Goal: Navigation & Orientation: Find specific page/section

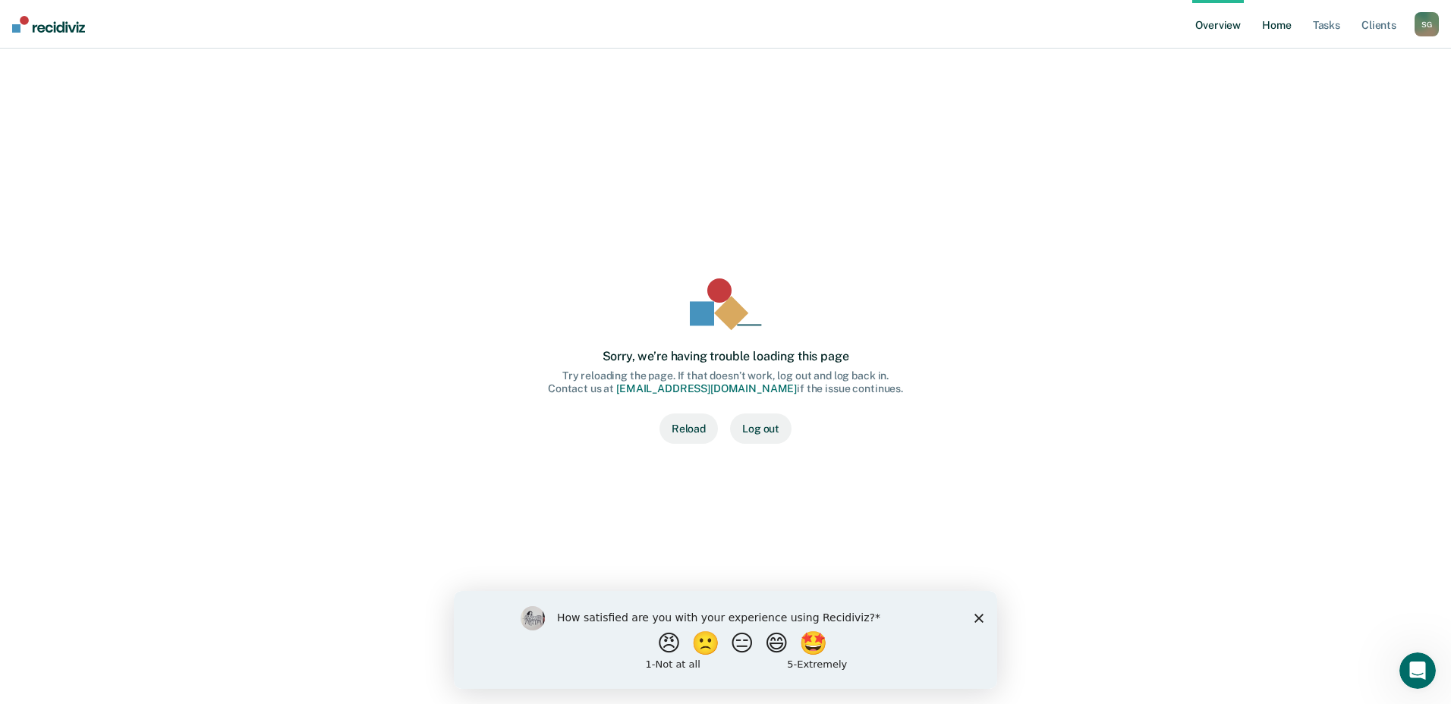
click at [1278, 30] on link "Home" at bounding box center [1276, 24] width 35 height 49
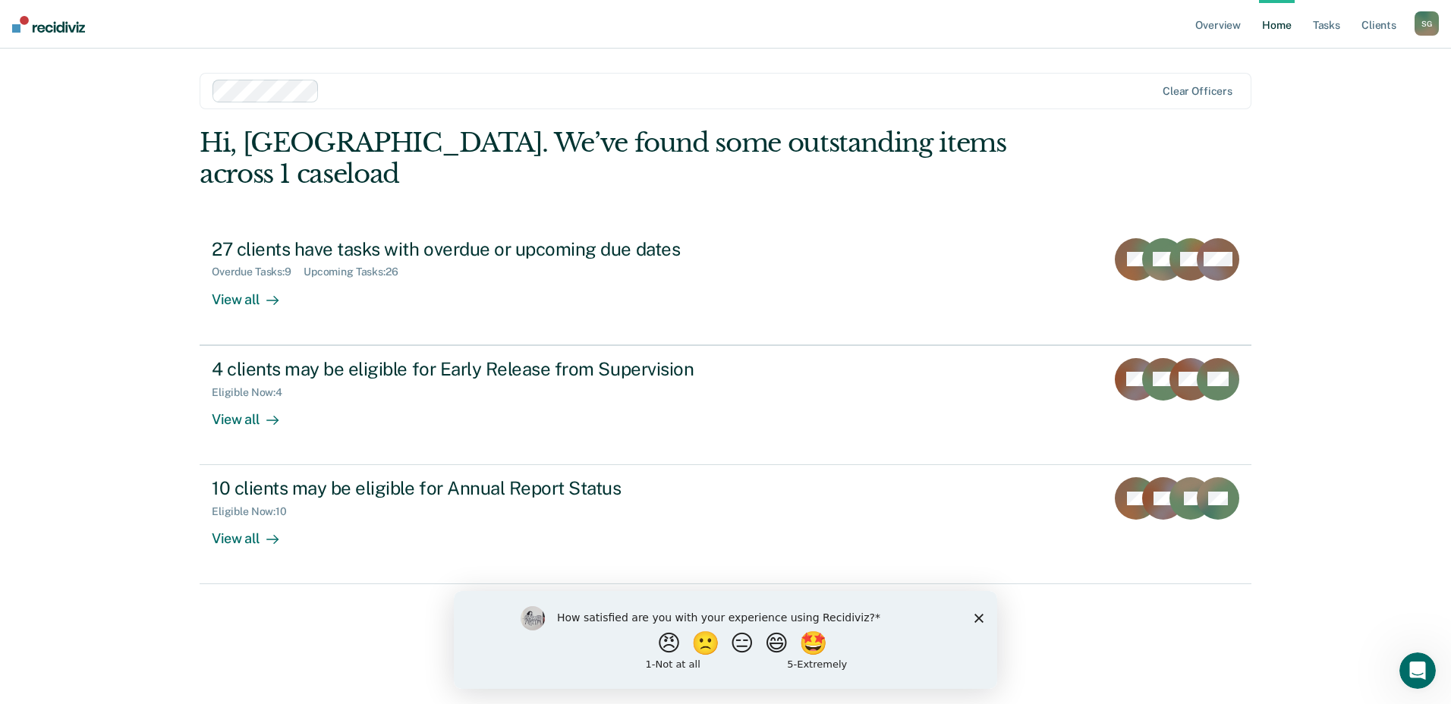
click at [1308, 181] on div "Overview Home Tasks Client s [PERSON_NAME] S G Profile How it works Log Out Cle…" at bounding box center [725, 352] width 1451 height 704
drag, startPoint x: 1308, startPoint y: 181, endPoint x: 1297, endPoint y: 143, distance: 40.3
click at [1297, 143] on div "Overview Home Tasks Client s [PERSON_NAME] S G Profile How it works Log Out Cle…" at bounding box center [725, 352] width 1451 height 704
click at [1330, 170] on div "Overview Home Tasks Client s [PERSON_NAME] S G Profile How it works Log Out Cle…" at bounding box center [725, 352] width 1451 height 704
click at [1349, 137] on div "Overview Home Tasks Client s [PERSON_NAME] S G Profile How it works Log Out Cle…" at bounding box center [725, 352] width 1451 height 704
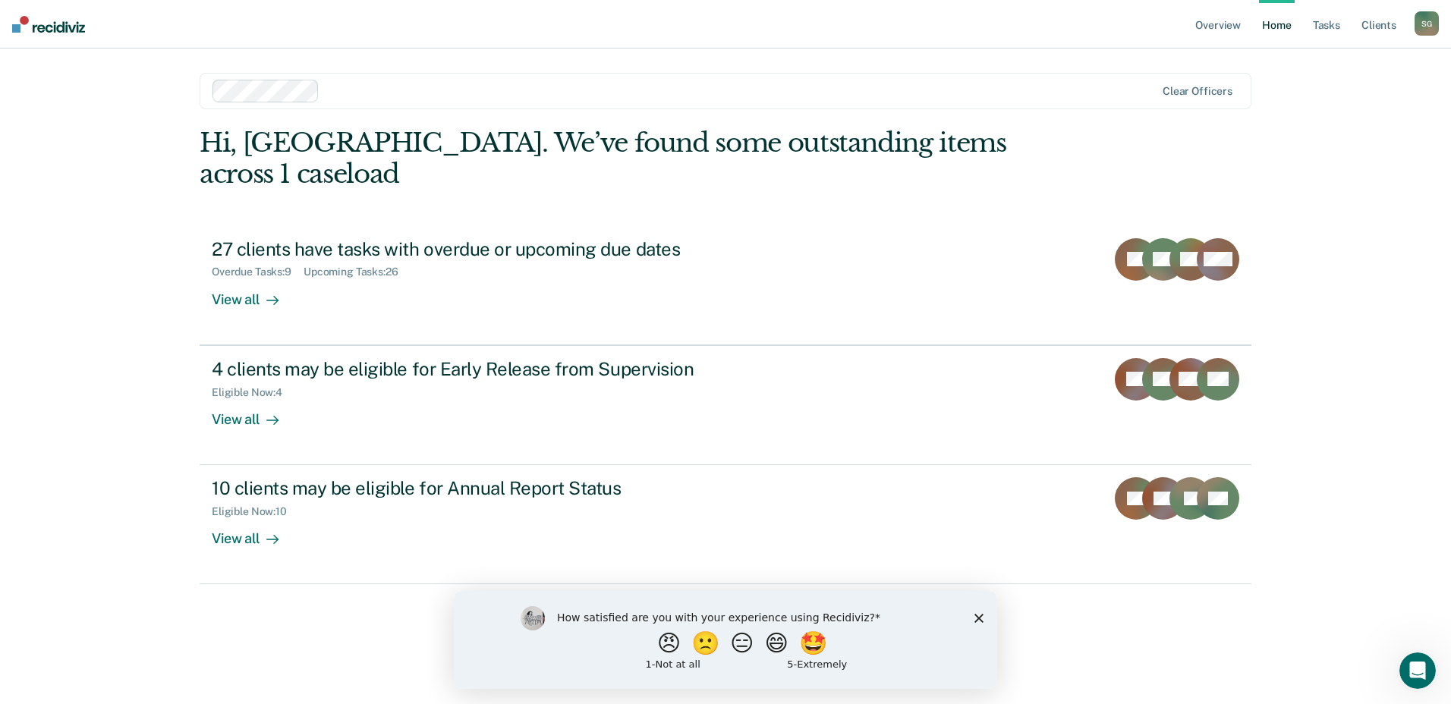
drag, startPoint x: 1268, startPoint y: 121, endPoint x: 1303, endPoint y: 82, distance: 52.6
click at [1301, 83] on div "Overview Home Tasks Client s [PERSON_NAME] S G Profile How it works Log Out Cle…" at bounding box center [725, 352] width 1451 height 704
